Goal: Task Accomplishment & Management: Use online tool/utility

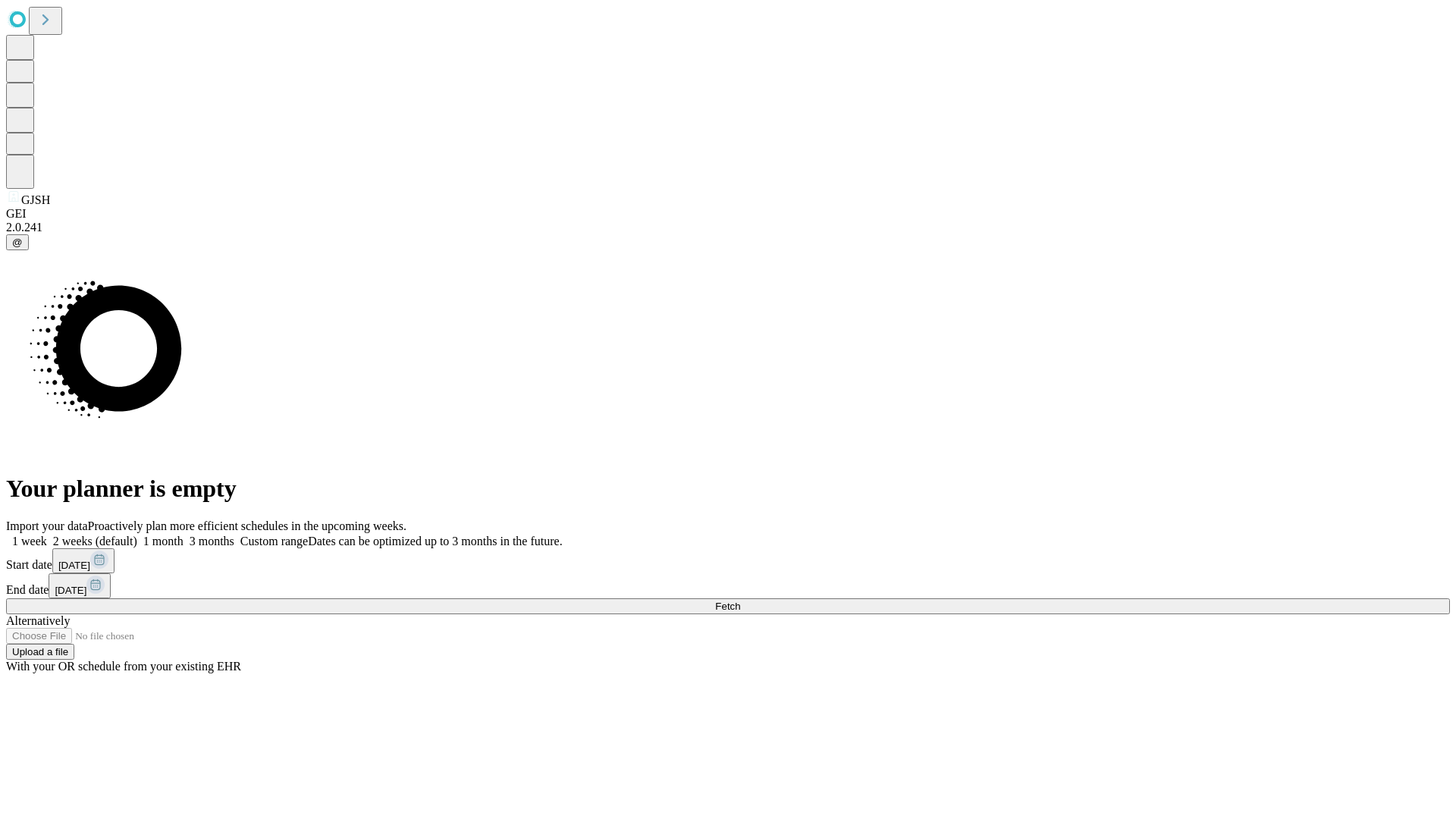
click at [740, 601] on span "Fetch" at bounding box center [728, 606] width 25 height 11
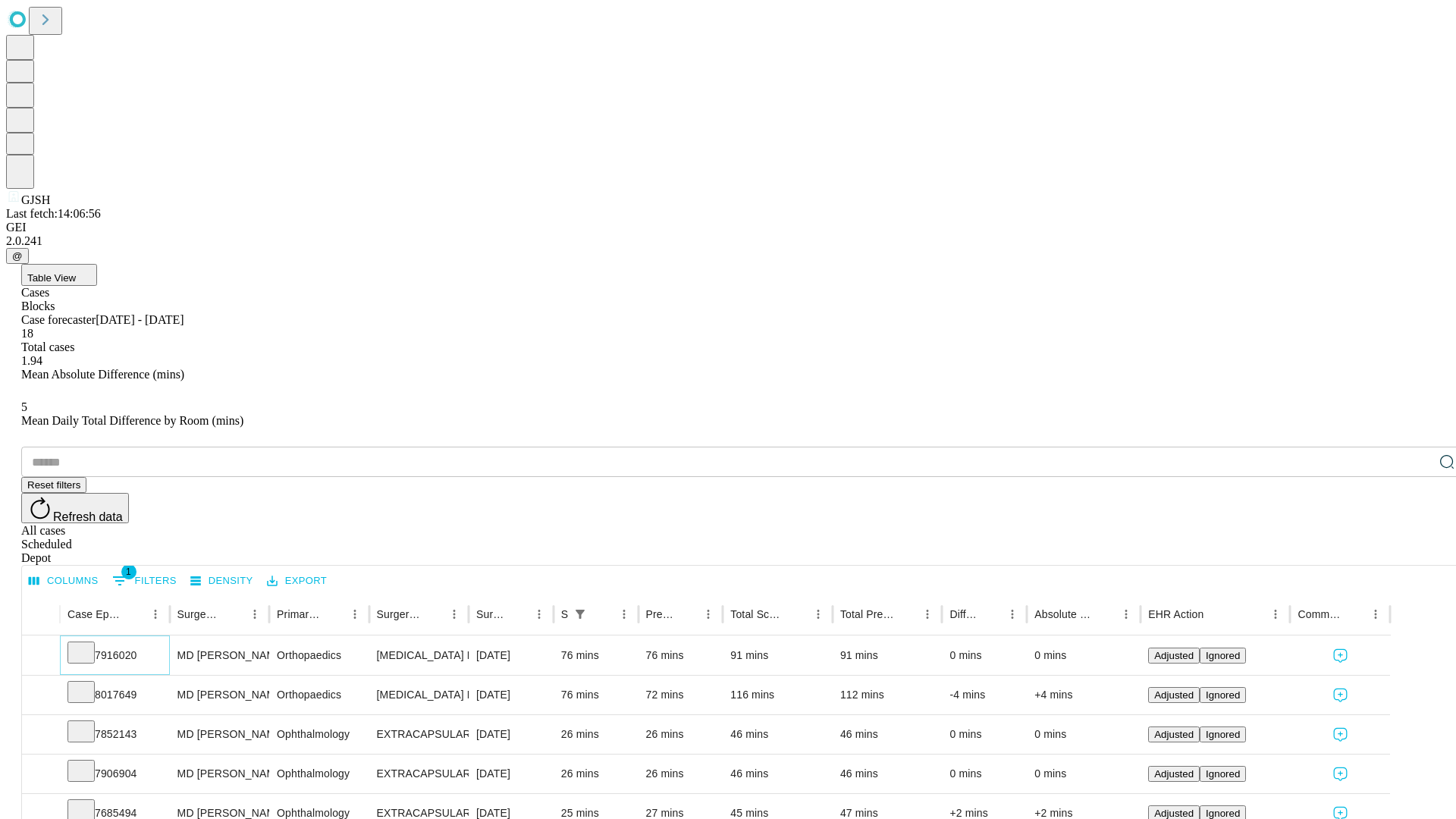
click at [89, 644] on icon at bounding box center [81, 652] width 15 height 15
